Goal: Task Accomplishment & Management: Manage account settings

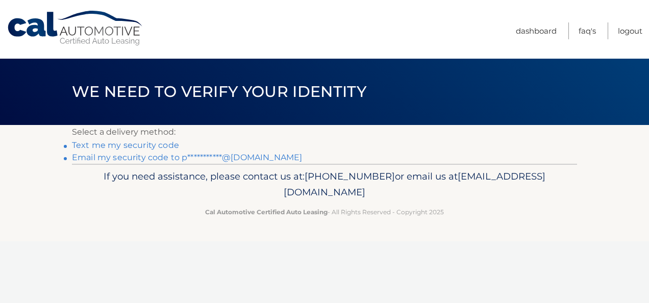
click at [160, 153] on link "**********" at bounding box center [187, 158] width 230 height 10
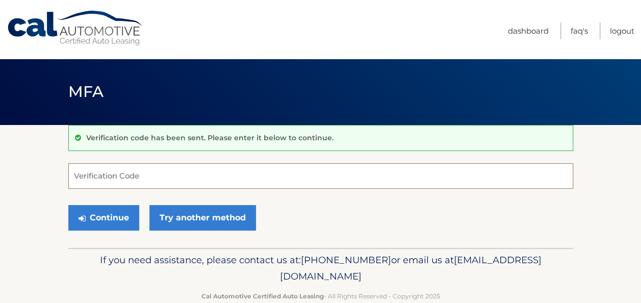
click at [152, 179] on input "Verification Code" at bounding box center [320, 176] width 505 height 26
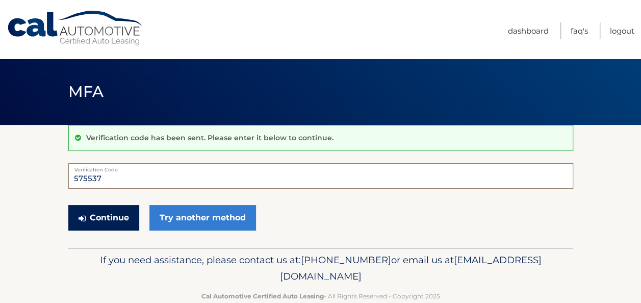
type input "575537"
click at [121, 220] on button "Continue" at bounding box center [103, 218] width 71 height 26
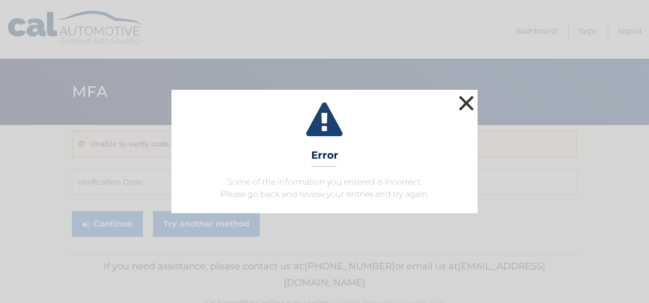
click at [465, 104] on button "×" at bounding box center [466, 103] width 20 height 20
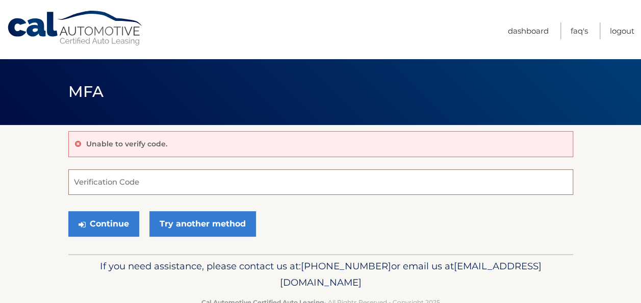
click at [123, 191] on input "Verification Code" at bounding box center [320, 182] width 505 height 26
click at [186, 185] on input "Verification Code" at bounding box center [320, 182] width 505 height 26
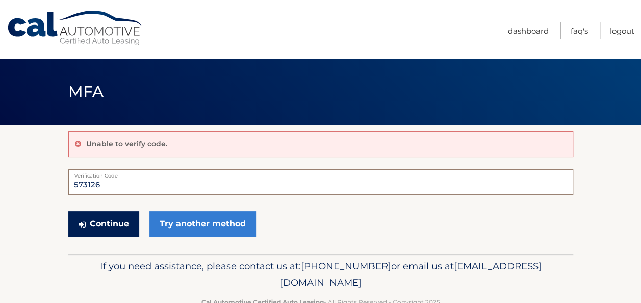
type input "573126"
click at [123, 228] on button "Continue" at bounding box center [103, 224] width 71 height 26
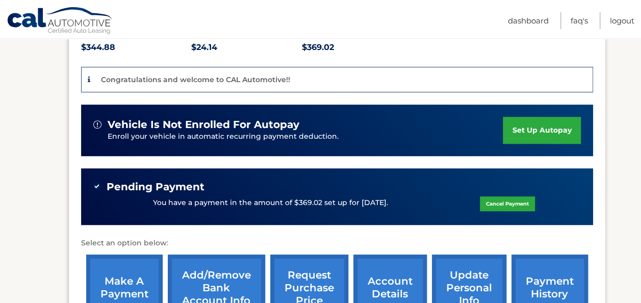
scroll to position [239, 0]
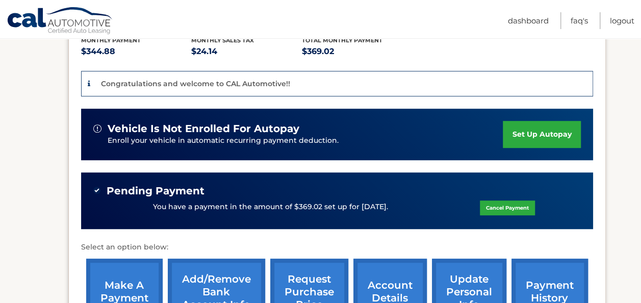
click at [536, 121] on link "set up autopay" at bounding box center [542, 134] width 78 height 27
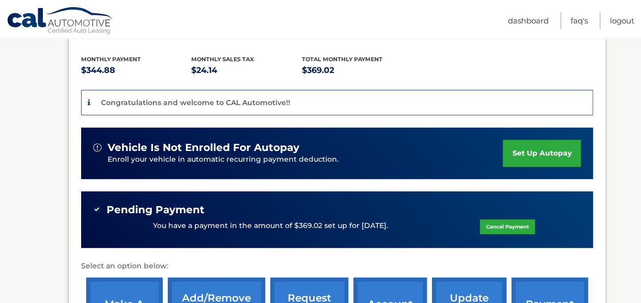
scroll to position [220, 0]
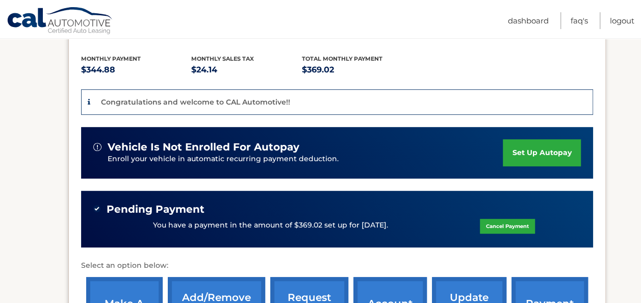
click at [532, 146] on link "set up autopay" at bounding box center [542, 152] width 78 height 27
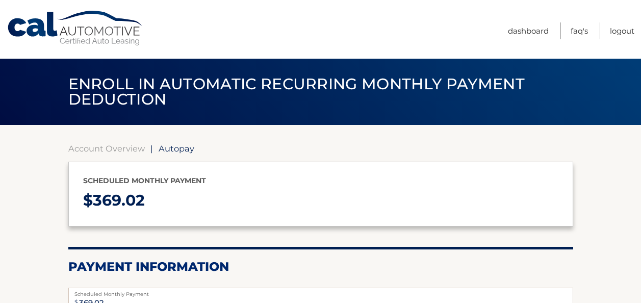
select select "ZDljZDVjYzQtYzQ5Yy00YzkyLWI0MDYtNzg3Y2MxZjIyOGE2"
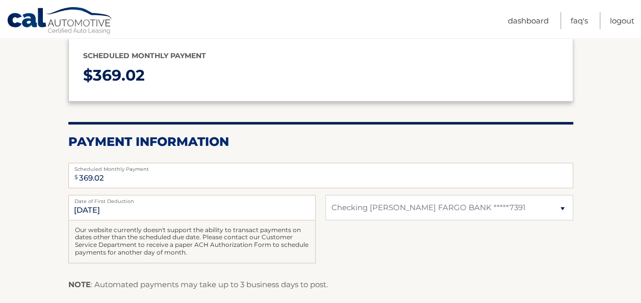
scroll to position [126, 0]
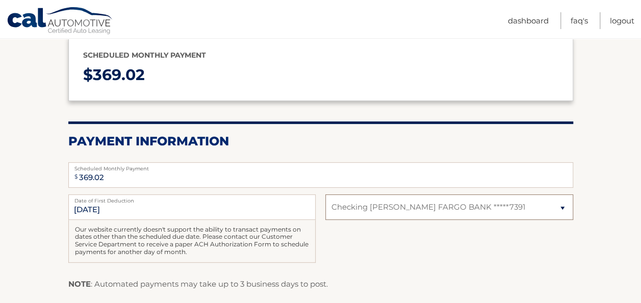
click at [563, 206] on select "Select Bank Account Checking [PERSON_NAME] FARGO BANK *****7391" at bounding box center [449, 207] width 247 height 26
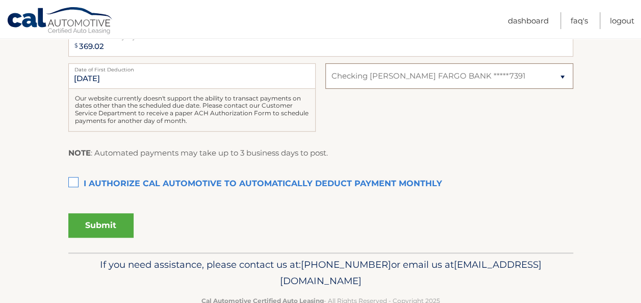
scroll to position [257, 0]
click at [67, 182] on section "Account Overview | Autopay Scheduled monthly payment $ 369.02 Payment Informati…" at bounding box center [320, 60] width 641 height 384
click at [75, 180] on label "I authorize cal automotive to automatically deduct payment monthly This checkbo…" at bounding box center [320, 183] width 505 height 20
click at [0, 0] on input "I authorize cal automotive to automatically deduct payment monthly This checkbo…" at bounding box center [0, 0] width 0 height 0
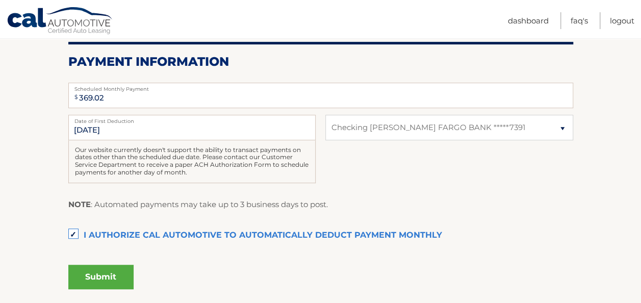
scroll to position [204, 0]
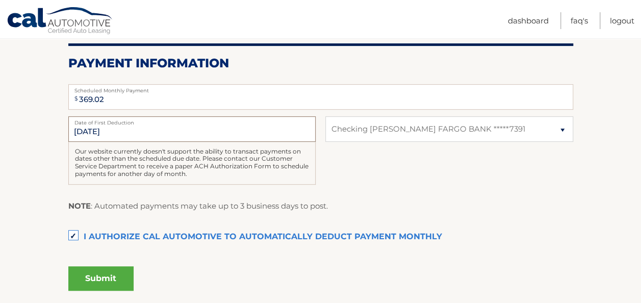
click at [100, 132] on input "[DATE]" at bounding box center [191, 129] width 247 height 26
click at [89, 130] on input "[DATE]" at bounding box center [191, 129] width 247 height 26
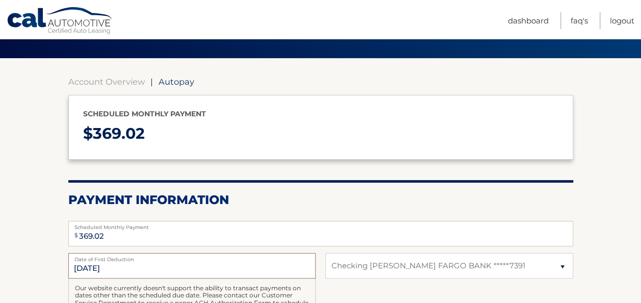
scroll to position [0, 0]
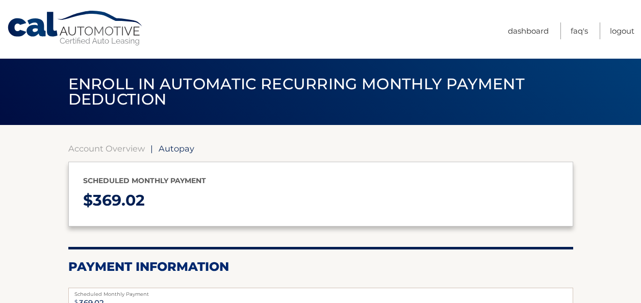
select select "ZDljZDVjYzQtYzQ5Yy00YzkyLWI0MDYtNzg3Y2MxZjIyOGE2"
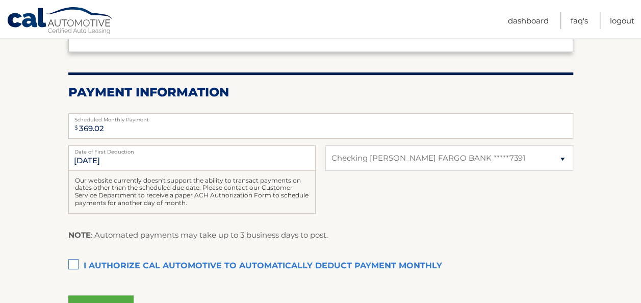
scroll to position [171, 0]
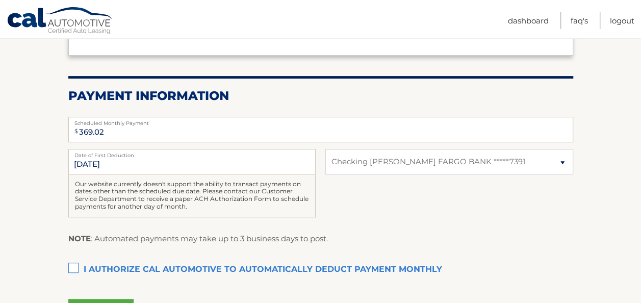
click at [452, 208] on div "[DATE] Date of First Deduction Our website currently doesn't support the abilit…" at bounding box center [320, 189] width 505 height 80
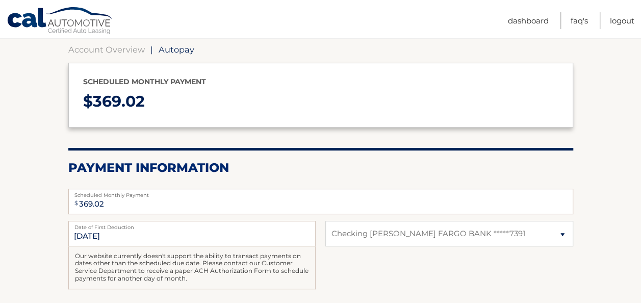
scroll to position [98, 0]
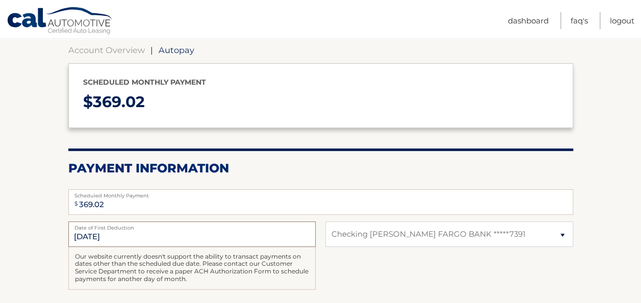
click at [282, 235] on input "10/1/2025" at bounding box center [191, 234] width 247 height 26
drag, startPoint x: 282, startPoint y: 235, endPoint x: 265, endPoint y: 239, distance: 16.8
click at [265, 239] on input "10/1/2025" at bounding box center [191, 234] width 247 height 26
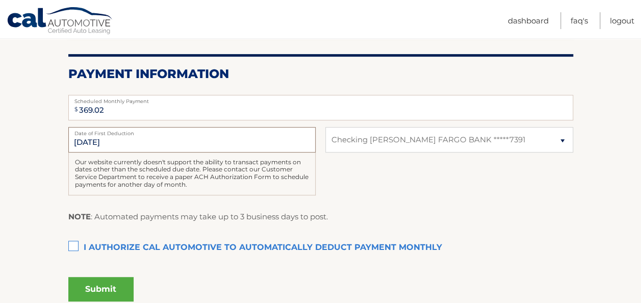
scroll to position [192, 0]
